Goal: Task Accomplishment & Management: Use online tool/utility

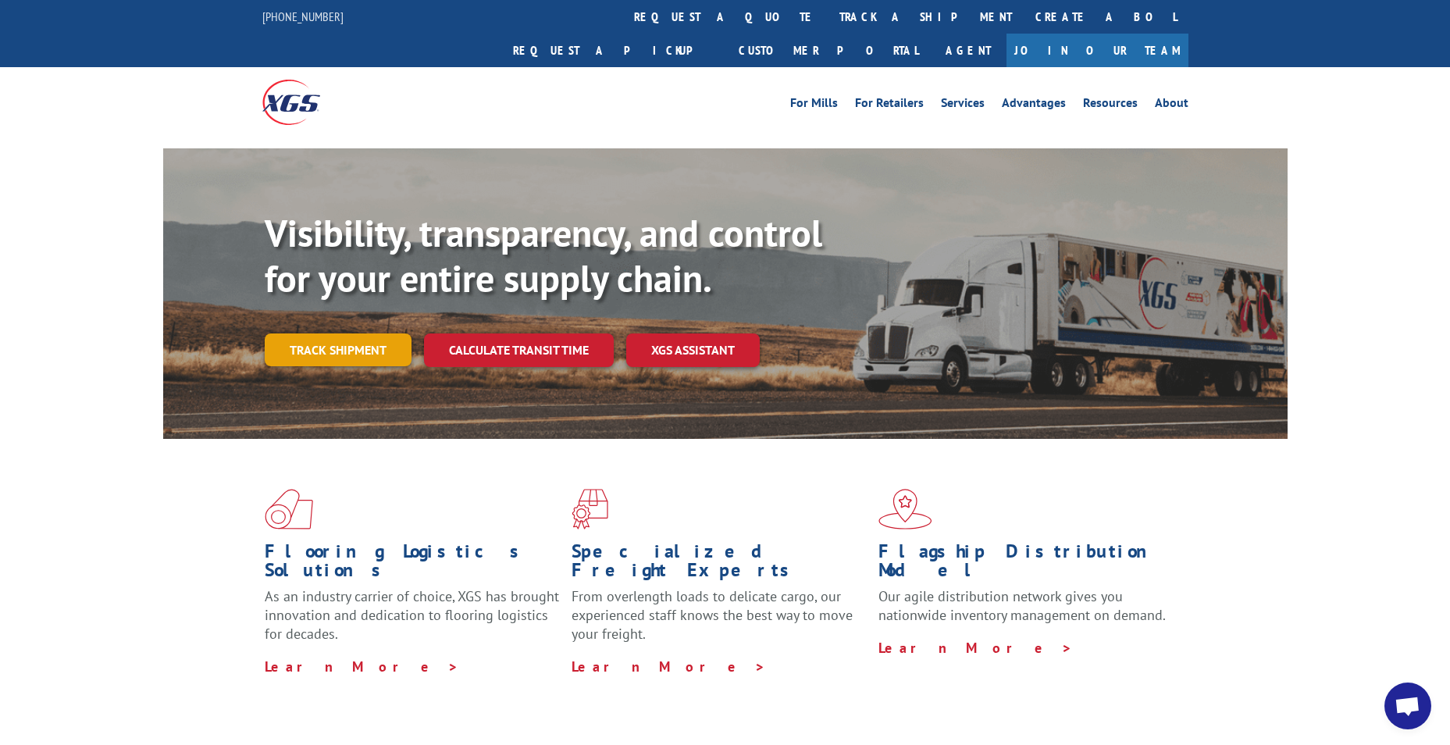
click at [329, 333] on link "Track shipment" at bounding box center [338, 349] width 147 height 33
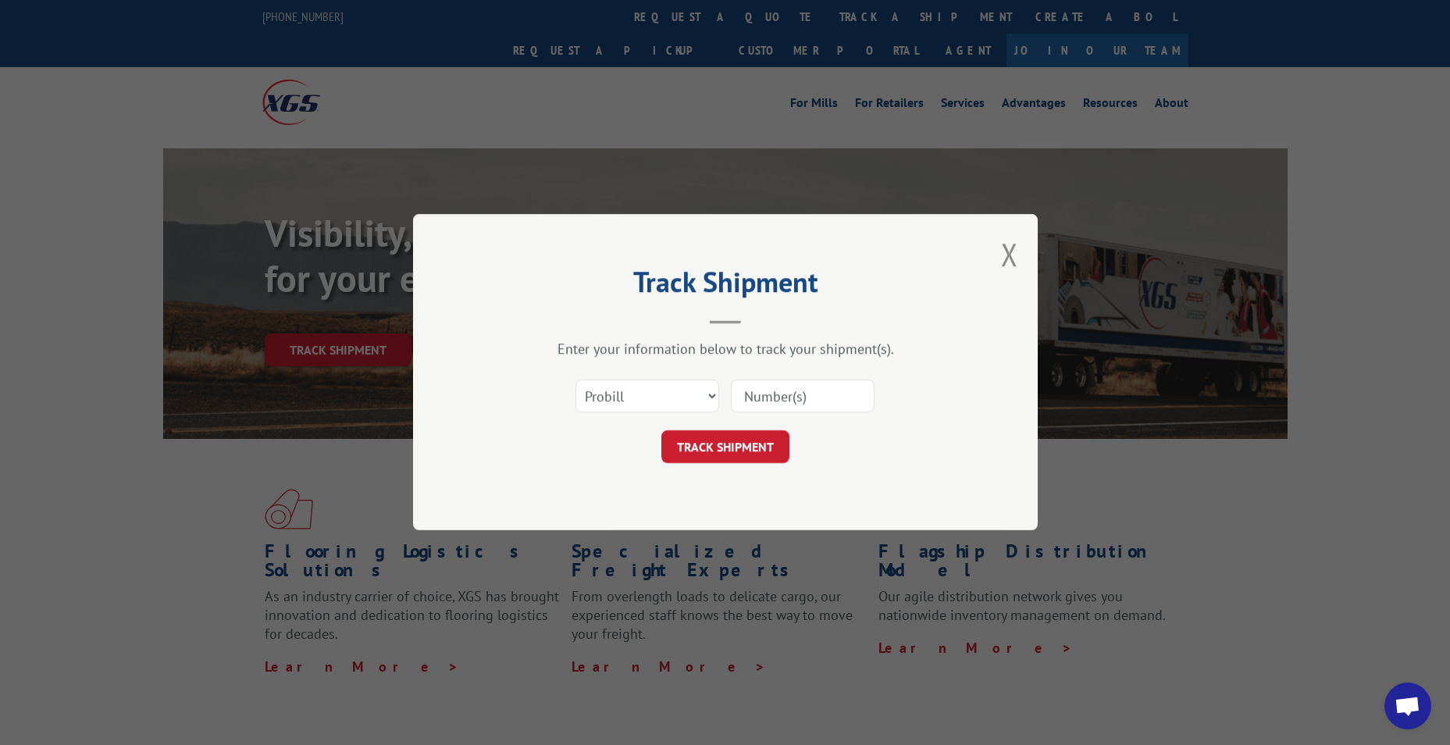
click at [833, 393] on input at bounding box center [803, 396] width 144 height 33
paste input "17496368"
type input "17496368"
click at [745, 443] on button "TRACK SHIPMENT" at bounding box center [725, 447] width 128 height 33
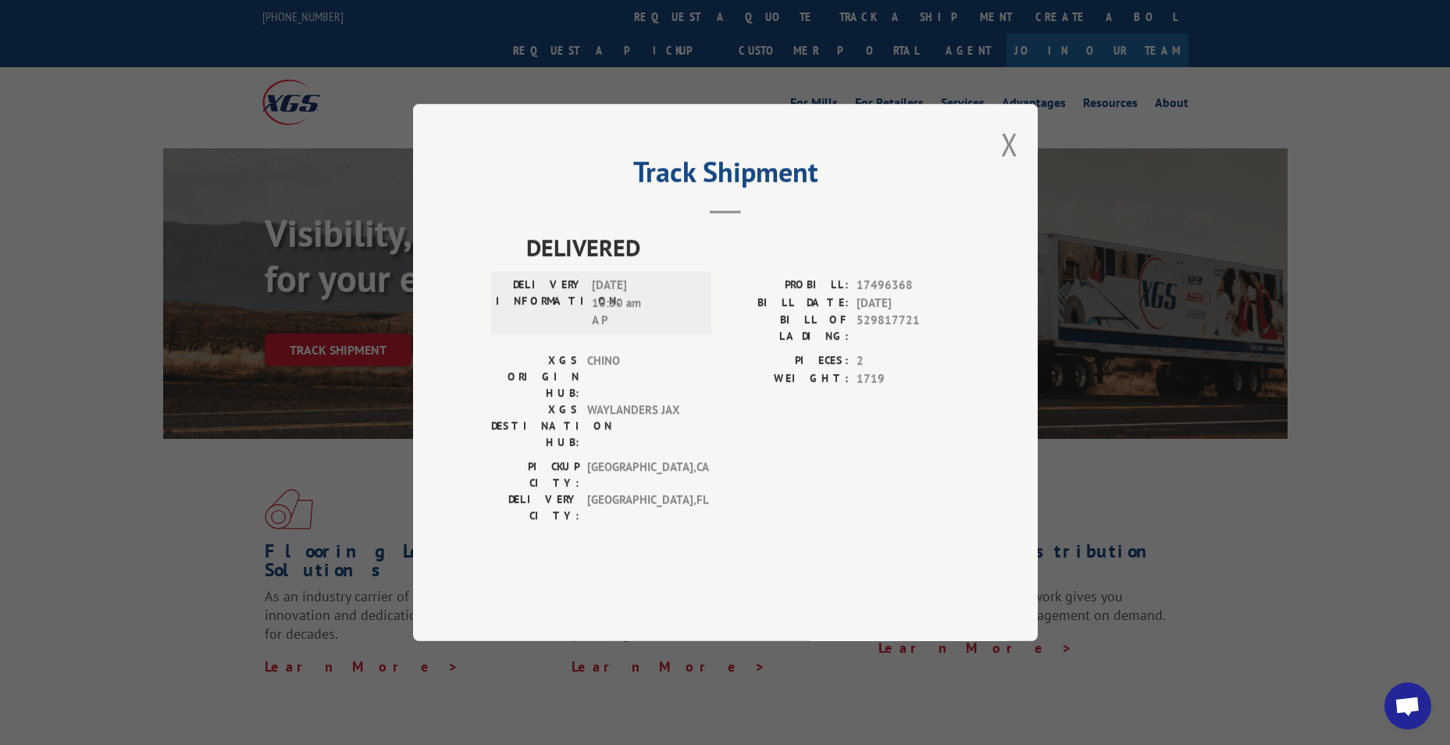
click at [1400, 703] on span "Open chat" at bounding box center [1407, 707] width 26 height 22
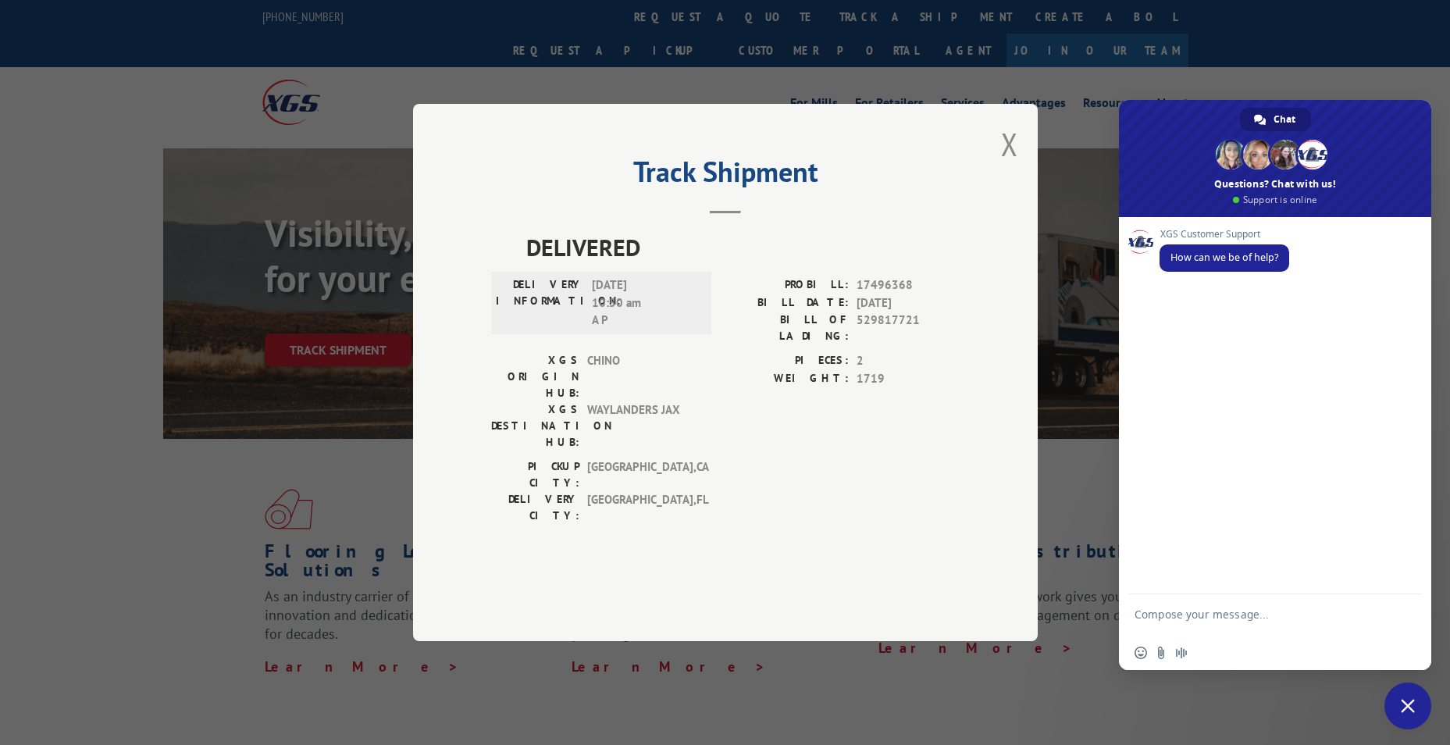
click at [1208, 351] on div "XGS Customer Support How can we be of help?" at bounding box center [1275, 405] width 312 height 377
click at [1185, 621] on textarea "Compose your message..." at bounding box center [1257, 621] width 247 height 28
type textarea "Customer service phone (need to find out what happened to a shipment)"
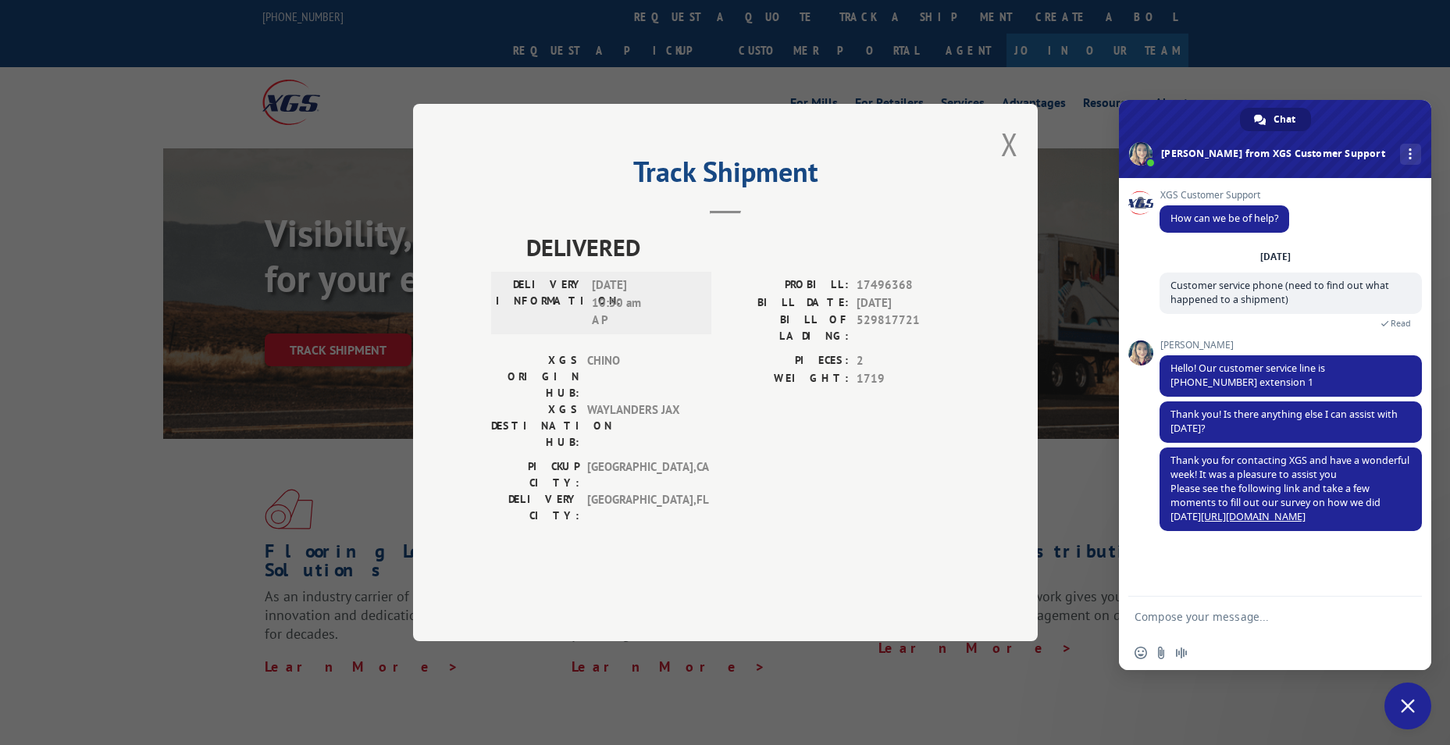
click at [1404, 702] on span "Close chat" at bounding box center [1407, 706] width 14 height 14
